Goal: Task Accomplishment & Management: Manage account settings

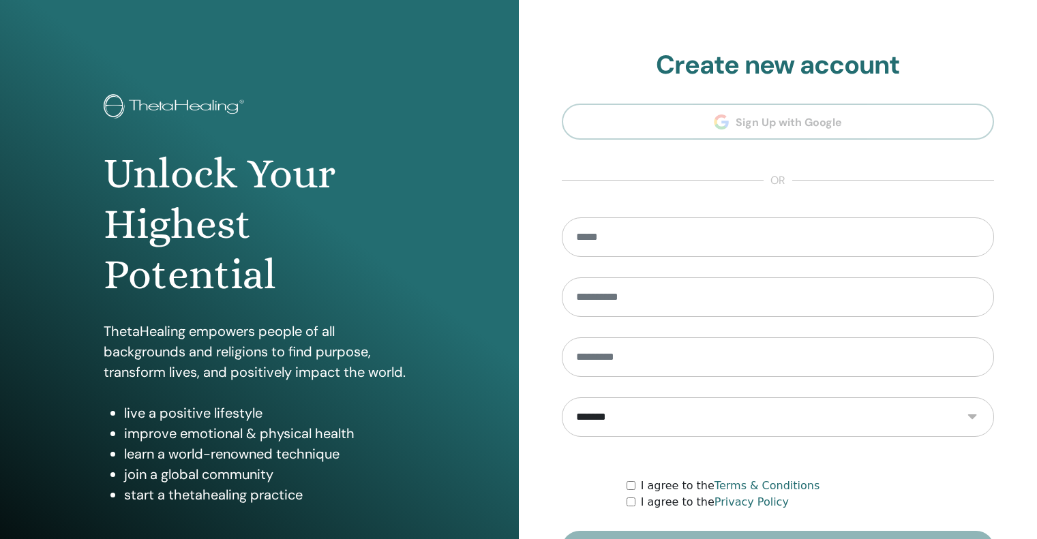
scroll to position [115, 0]
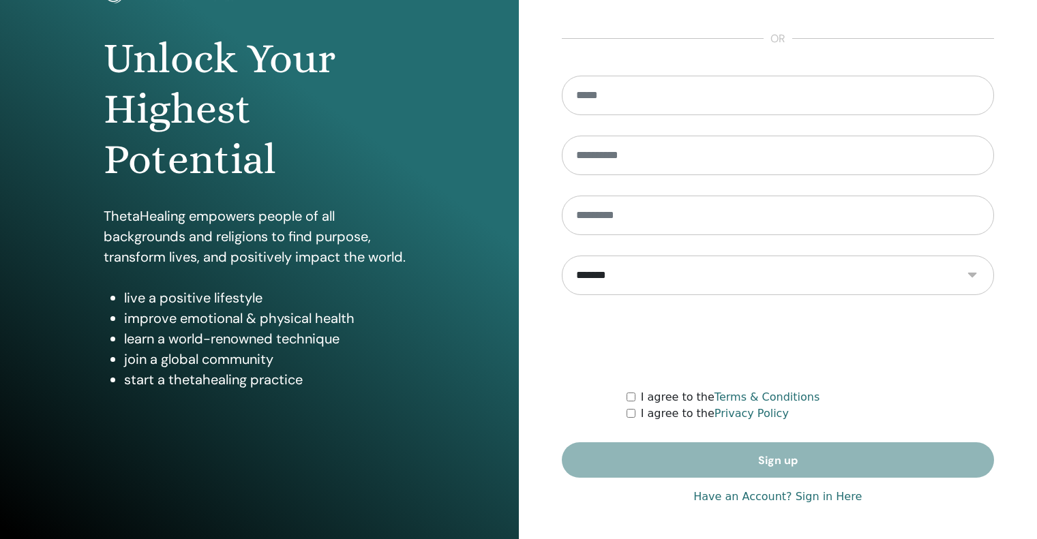
click at [803, 494] on link "Have an Account? Sign in Here" at bounding box center [778, 497] width 168 height 16
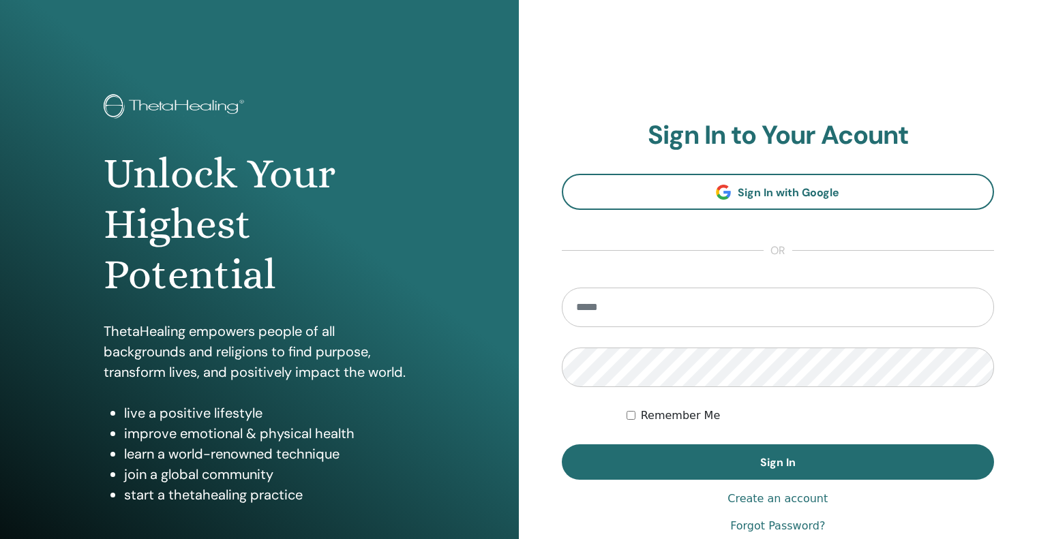
type input "**********"
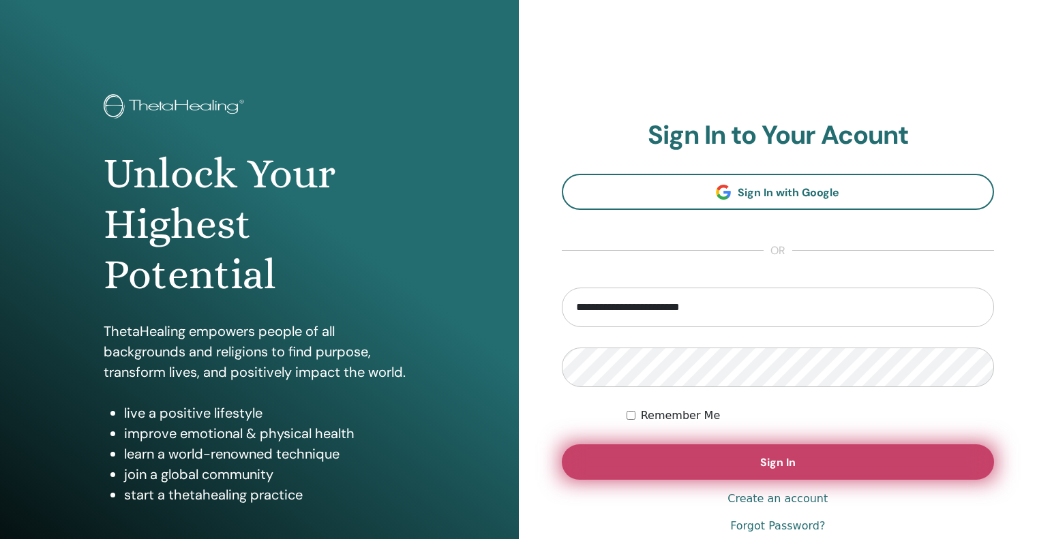
click at [853, 463] on button "Sign In" at bounding box center [778, 462] width 433 height 35
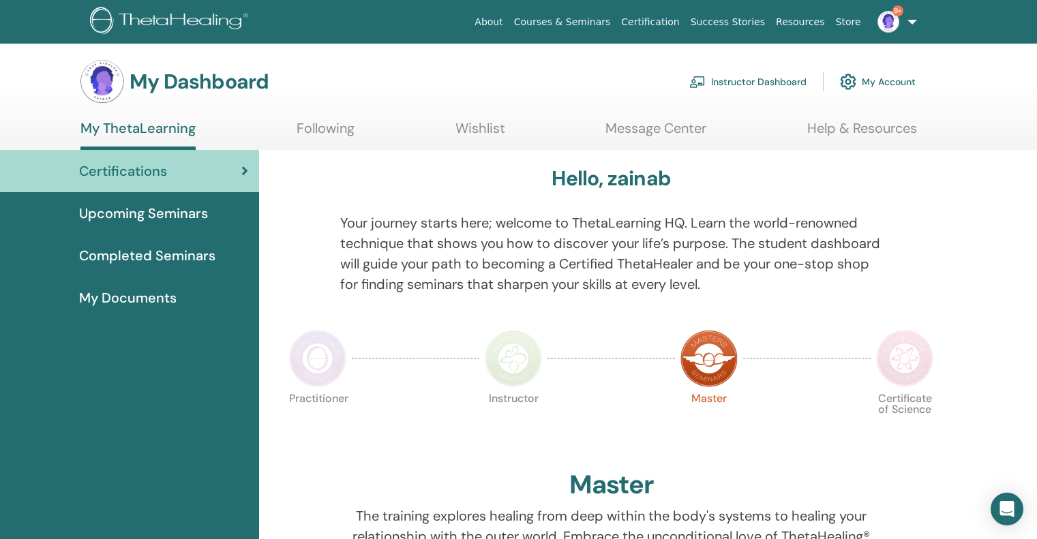
click at [761, 78] on link "Instructor Dashboard" at bounding box center [747, 82] width 117 height 30
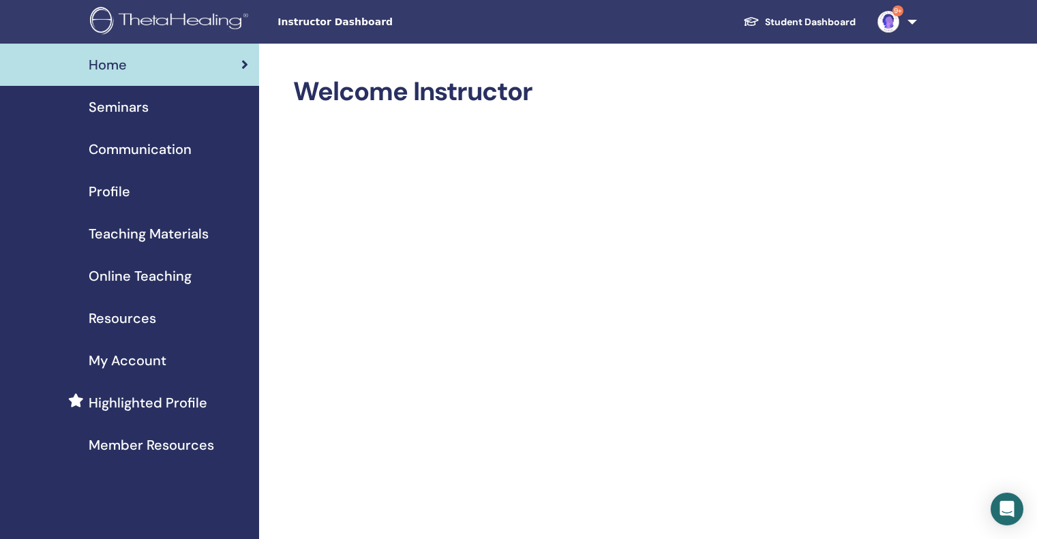
click at [117, 102] on span "Seminars" at bounding box center [119, 107] width 60 height 20
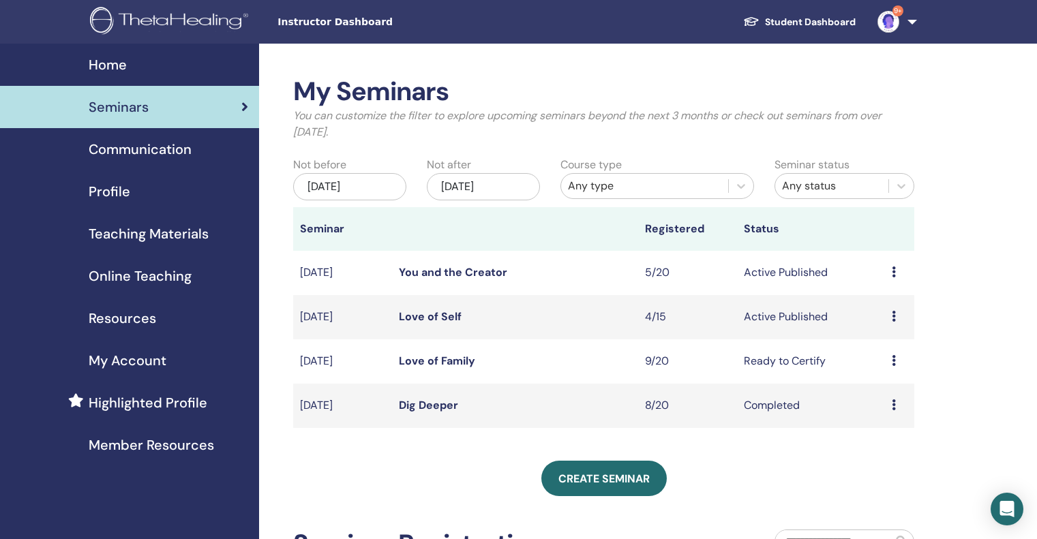
click at [896, 363] on div "Preview Edit Attendees Cancel" at bounding box center [900, 361] width 16 height 16
click at [894, 315] on icon at bounding box center [894, 316] width 4 height 11
click at [895, 363] on link "Attendees" at bounding box center [885, 367] width 52 height 14
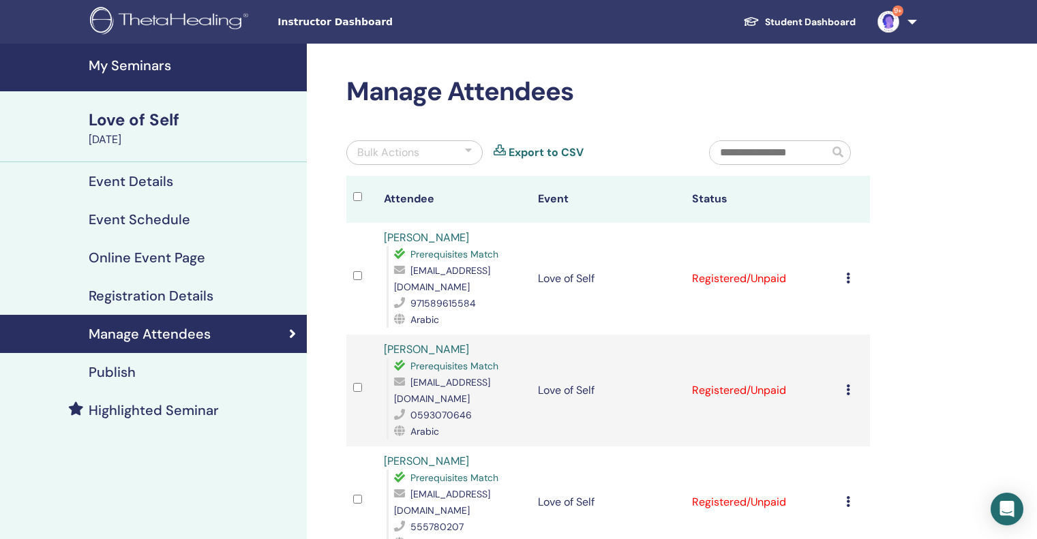
click at [850, 274] on icon at bounding box center [848, 278] width 4 height 11
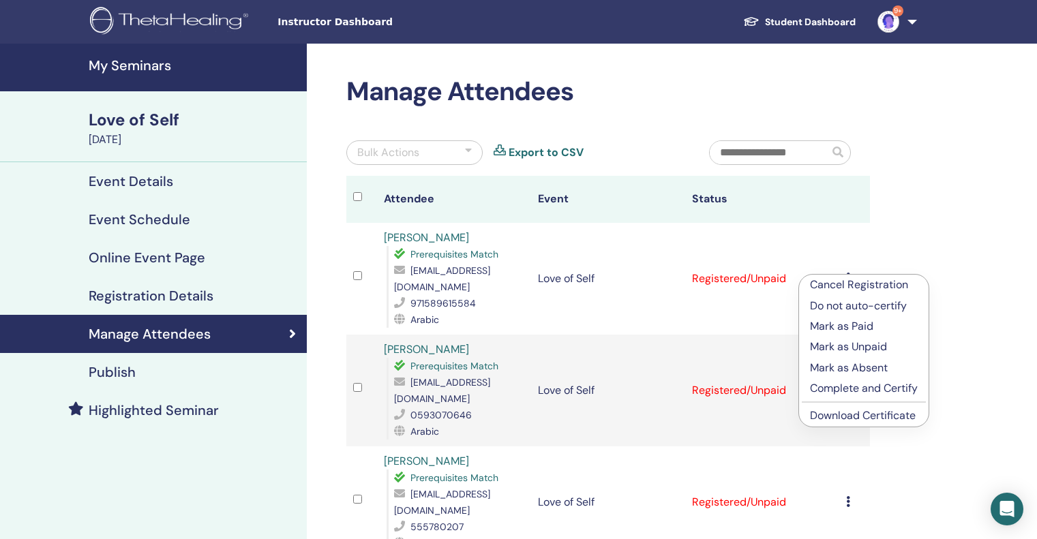
click at [868, 391] on p "Complete and Certify" at bounding box center [864, 389] width 108 height 16
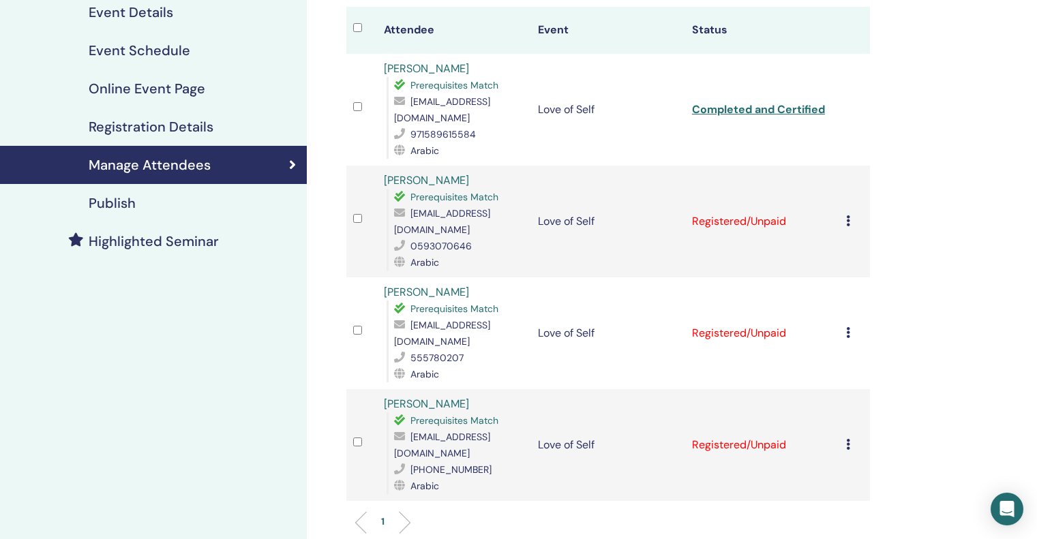
scroll to position [205, 0]
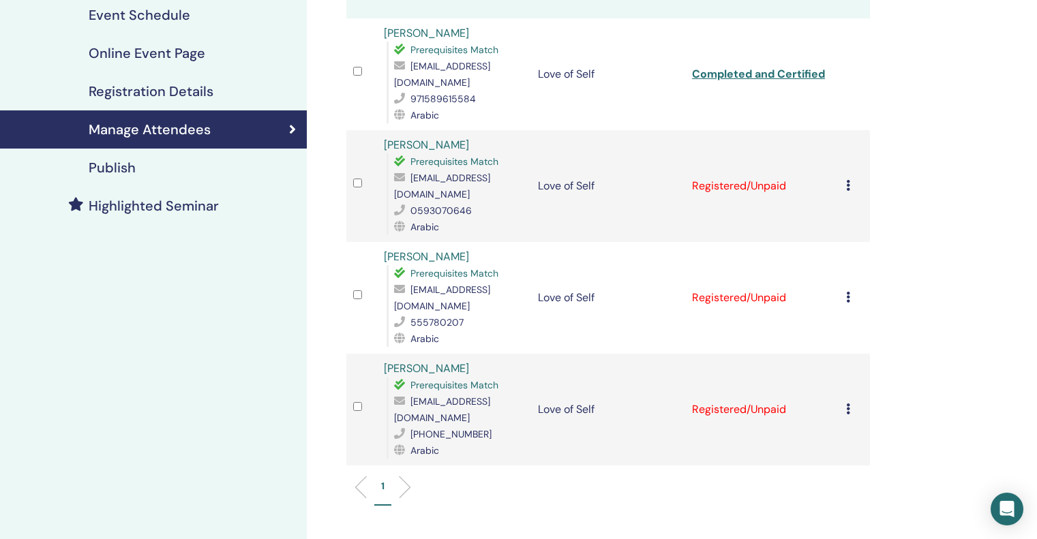
click at [848, 180] on icon at bounding box center [848, 185] width 4 height 11
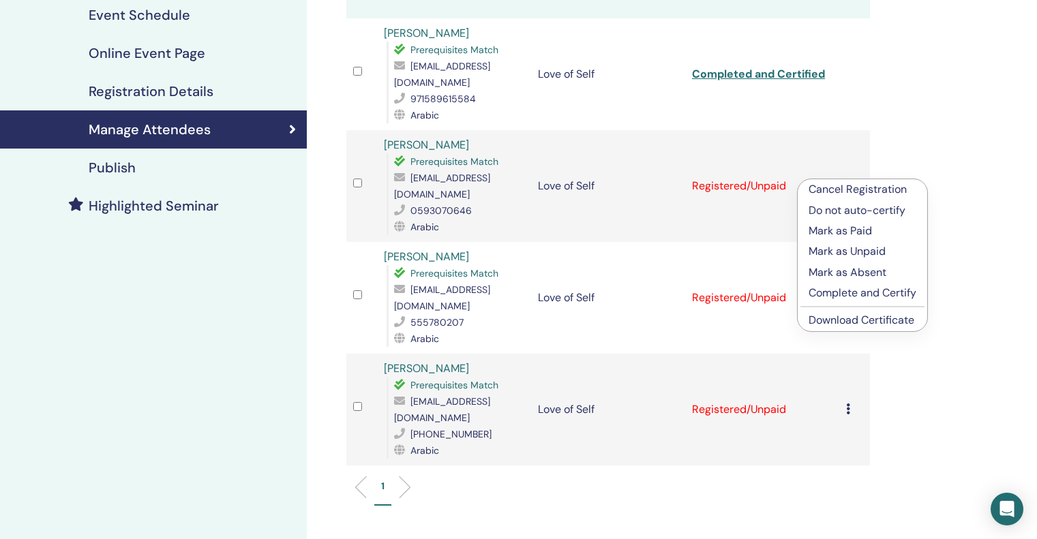
click at [862, 295] on p "Complete and Certify" at bounding box center [863, 293] width 108 height 16
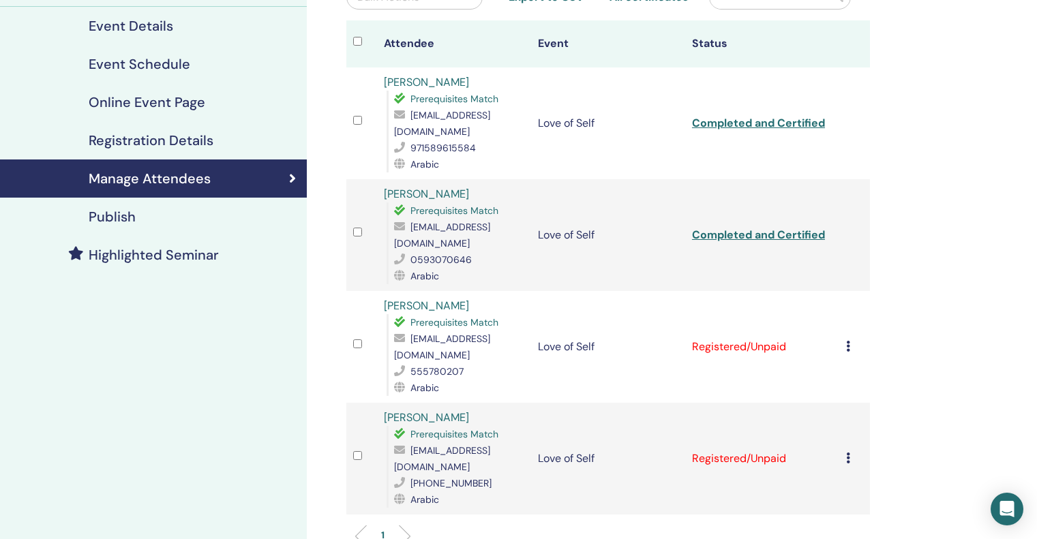
scroll to position [205, 0]
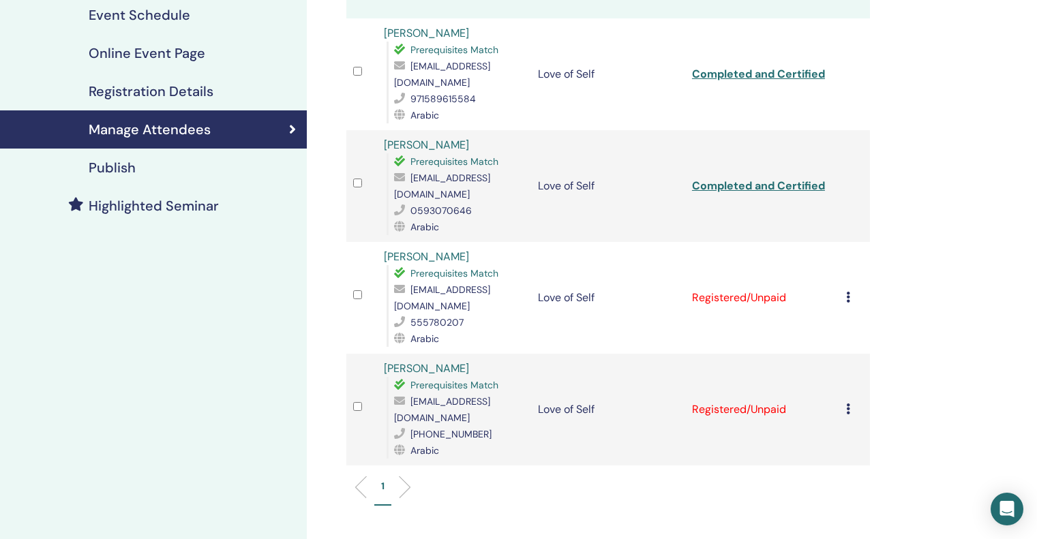
click at [848, 292] on icon at bounding box center [848, 297] width 4 height 11
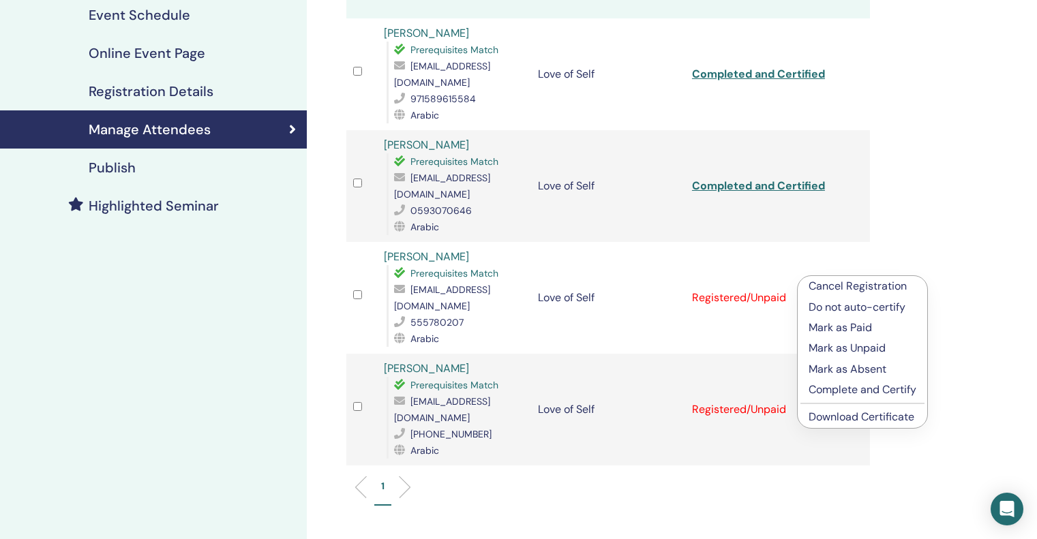
click at [861, 391] on p "Complete and Certify" at bounding box center [863, 390] width 108 height 16
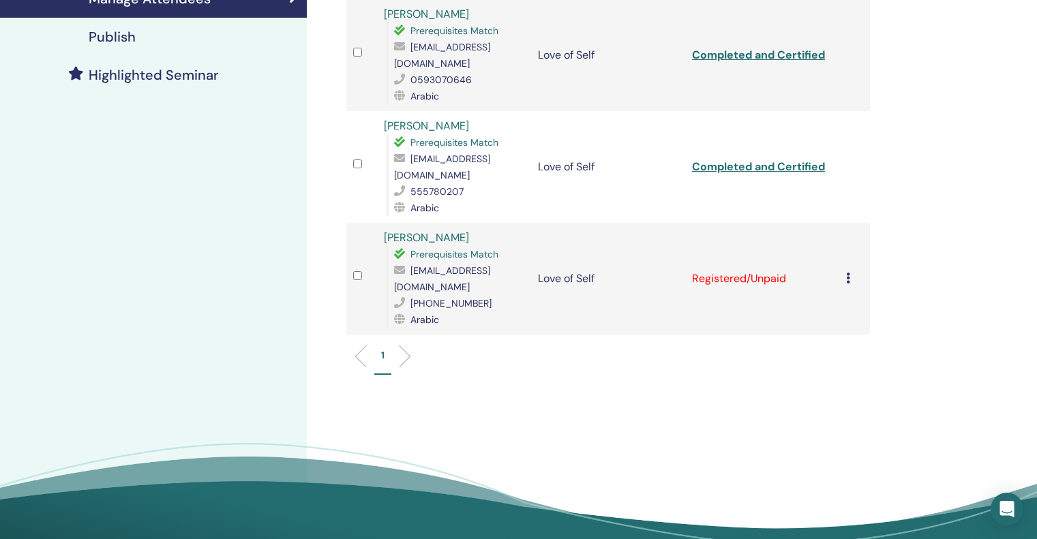
scroll to position [341, 0]
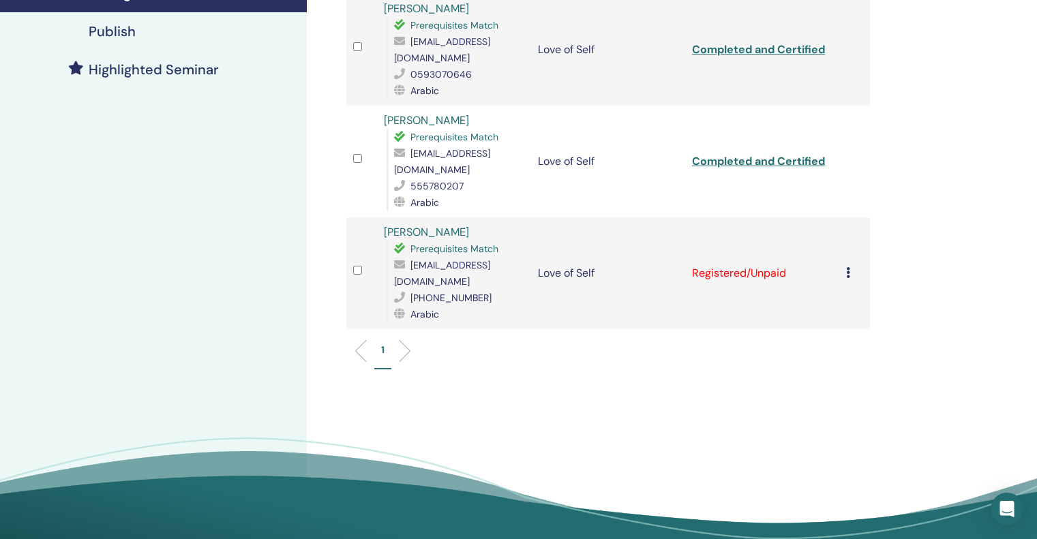
click at [846, 237] on td "Cancel Registration Do not auto-certify Mark as Paid Mark as Unpaid Mark as Abs…" at bounding box center [854, 274] width 31 height 112
click at [847, 267] on icon at bounding box center [848, 272] width 4 height 11
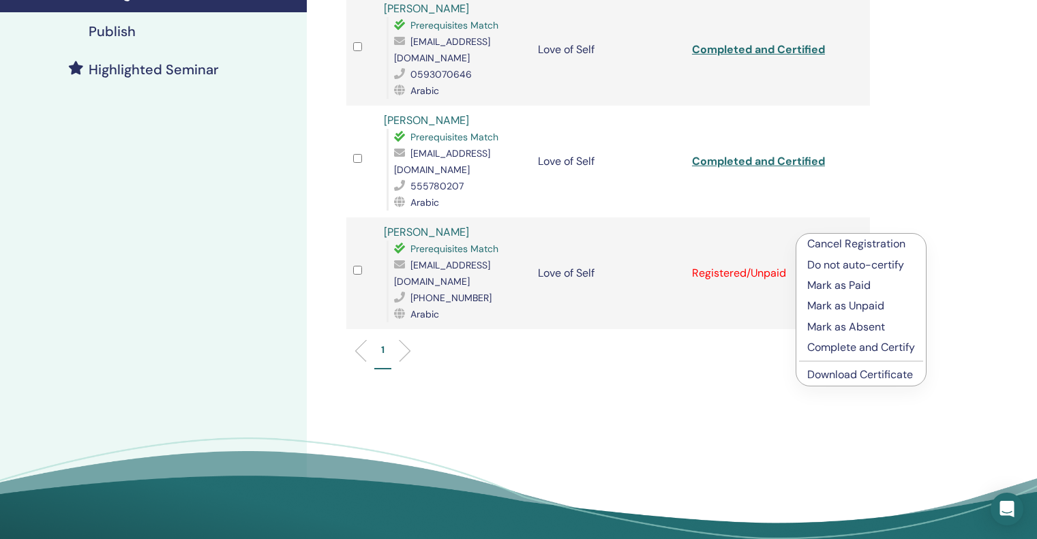
click at [835, 351] on p "Complete and Certify" at bounding box center [861, 348] width 108 height 16
